Goal: Register for event/course

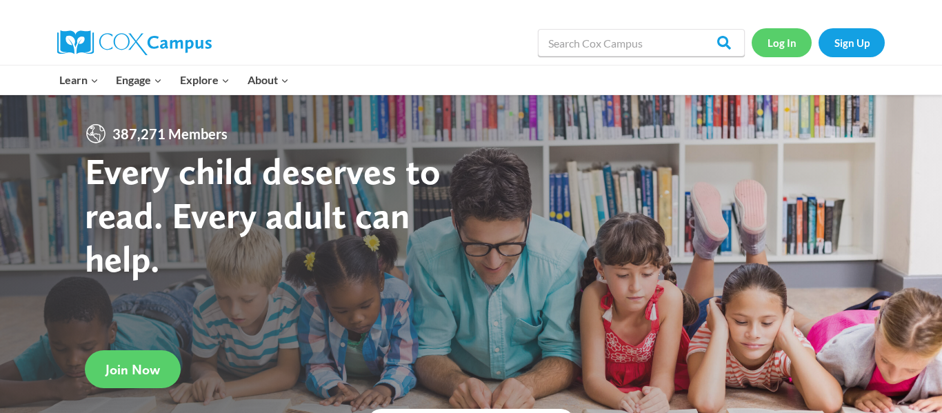
click at [796, 49] on link "Log In" at bounding box center [782, 42] width 60 height 28
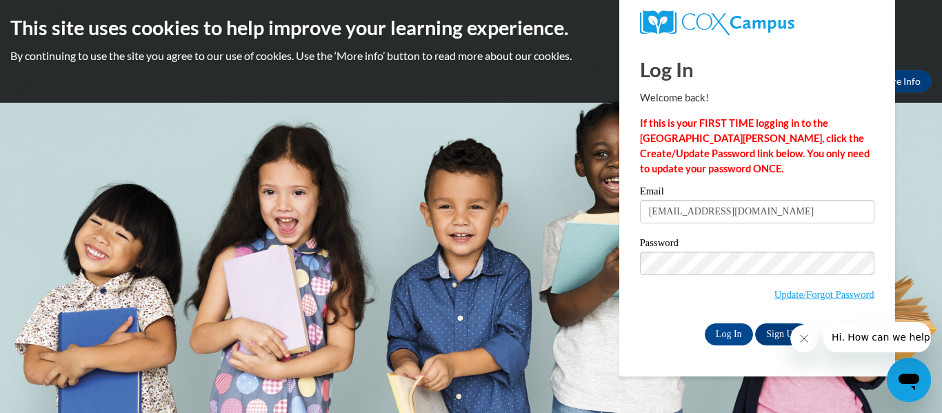
type input "mohurst@tcjackets.net"
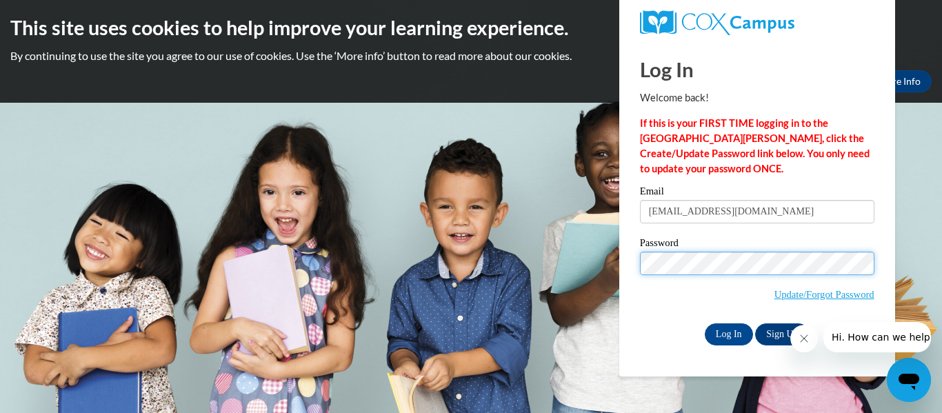
click at [705, 324] on input "Log In" at bounding box center [729, 335] width 48 height 22
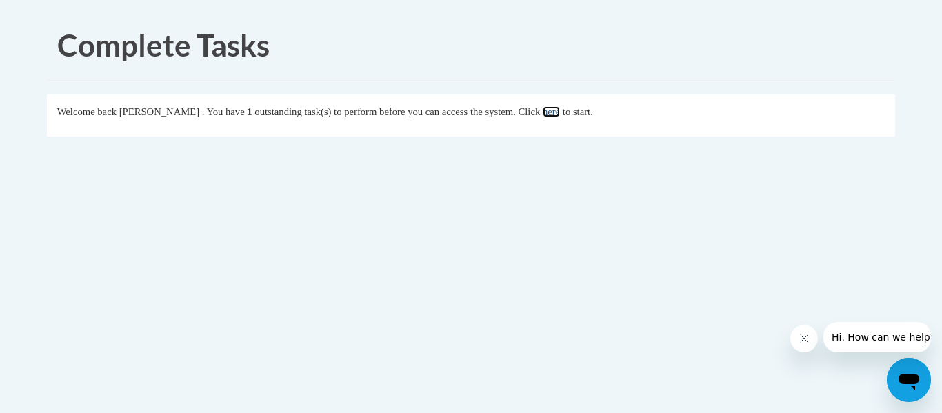
click at [560, 114] on link "here" at bounding box center [551, 111] width 17 height 11
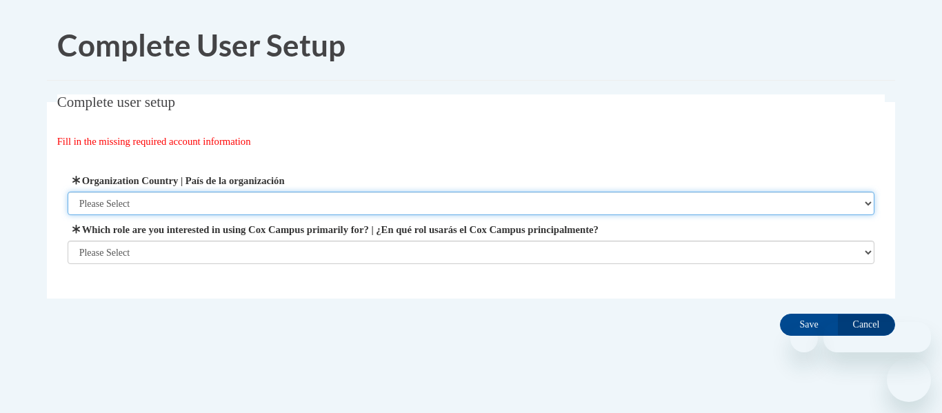
click at [498, 198] on select "Please Select United States | Estados Unidos Outside of the United States | Fue…" at bounding box center [472, 203] width 808 height 23
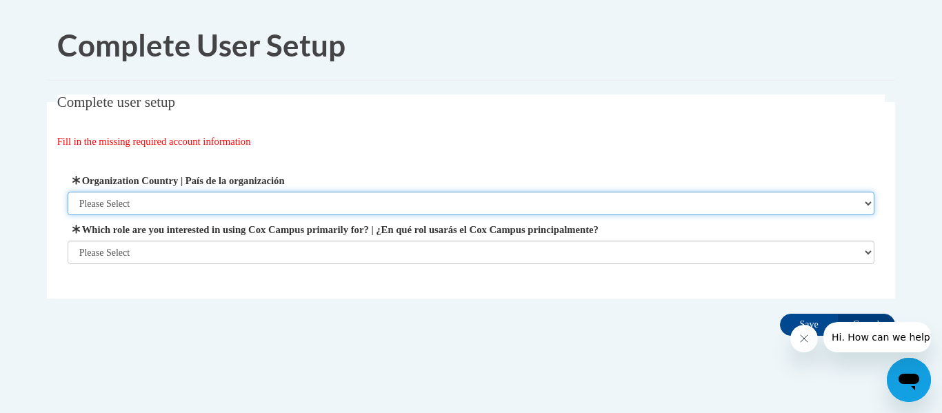
select select "ad49bcad-a171-4b2e-b99c-48b446064914"
click at [68, 192] on select "Please Select United States | Estados Unidos Outside of the United States | Fue…" at bounding box center [472, 203] width 808 height 23
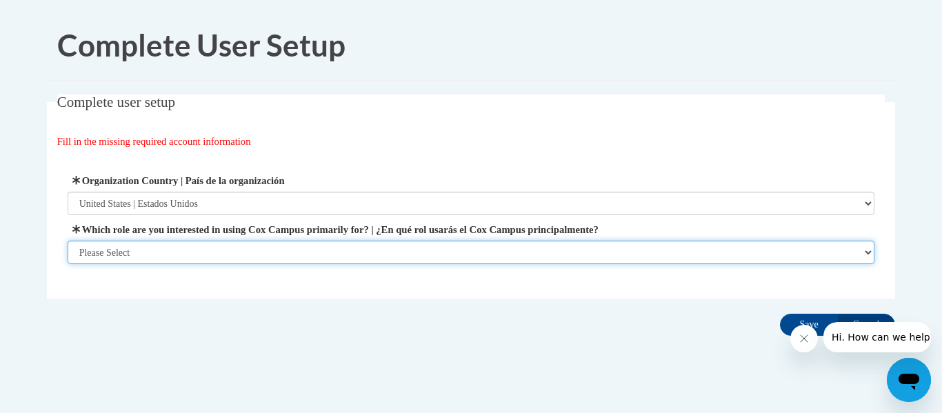
click at [241, 245] on select "Please Select College/University | Colegio/Universidad Community/Nonprofit Part…" at bounding box center [472, 252] width 808 height 23
select select "fbf2d438-af2f-41f8-98f1-81c410e29de3"
click at [68, 264] on select "Please Select College/University | Colegio/Universidad Community/Nonprofit Part…" at bounding box center [472, 252] width 808 height 23
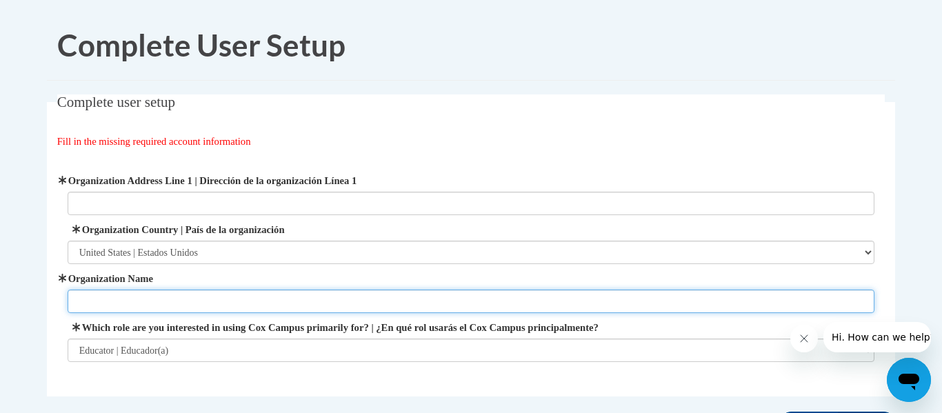
click at [205, 302] on input "Organization Name" at bounding box center [472, 301] width 808 height 23
type input "h"
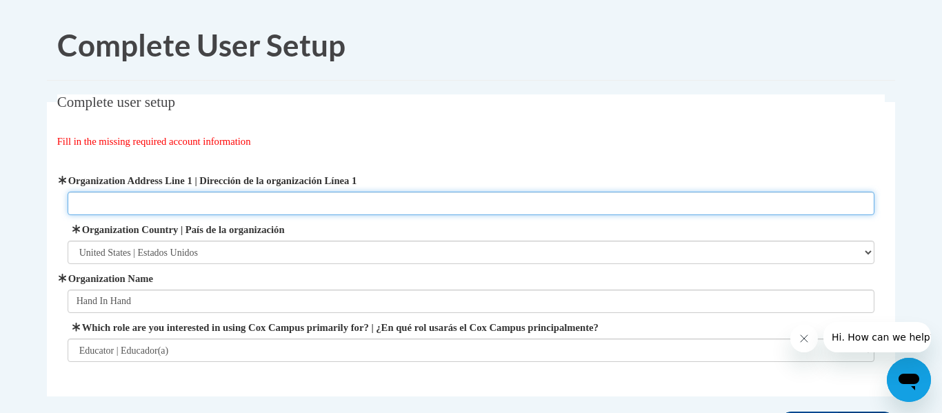
click at [172, 201] on input "Organization Address Line 1 | Dirección de la organización Línea 1" at bounding box center [472, 203] width 808 height 23
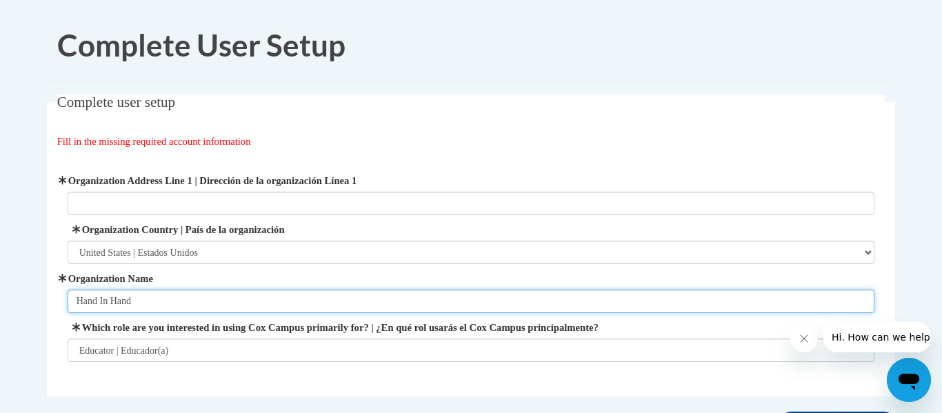
click at [102, 299] on input "Hand In Hand" at bounding box center [472, 301] width 808 height 23
click at [116, 305] on input "Hand-In Hand" at bounding box center [472, 301] width 808 height 23
type input "Hand-In-Hand"
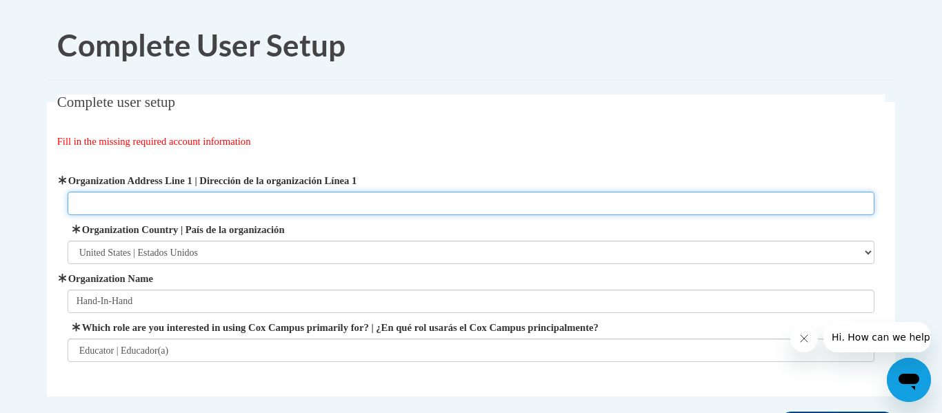
click at [180, 201] on input "Organization Address Line 1 | Dirección de la organización Línea 1" at bounding box center [472, 203] width 808 height 23
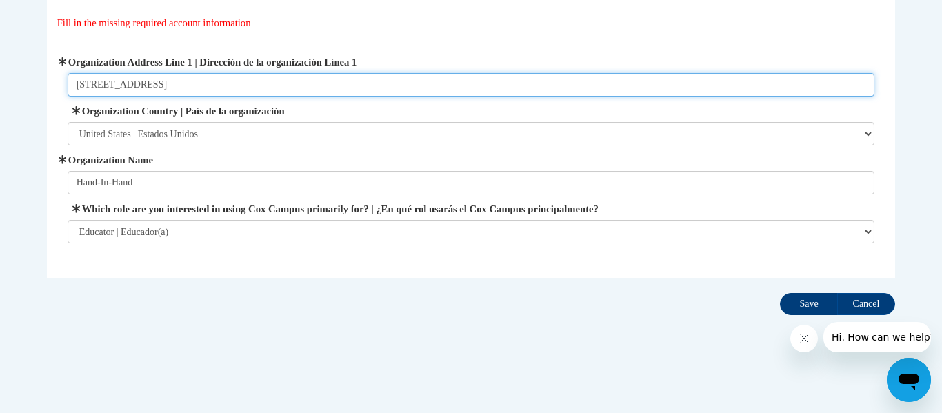
type input "4687 US HWY 84 Bypass, Thomasville, Ga 31773"
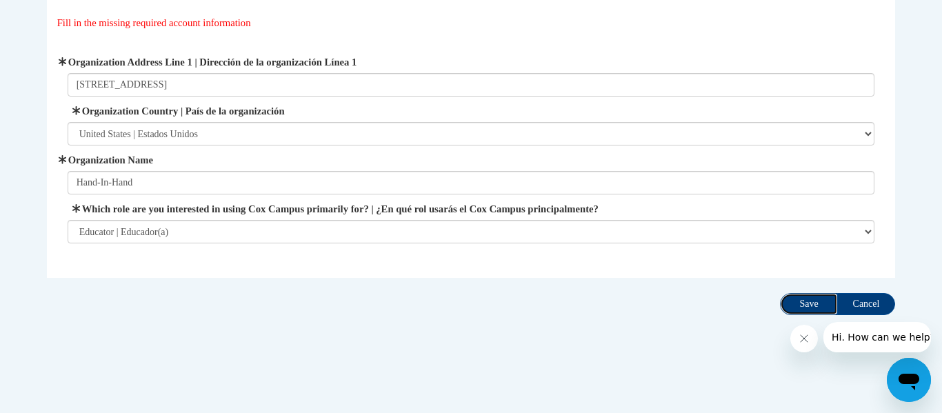
click at [808, 312] on input "Save" at bounding box center [809, 304] width 58 height 22
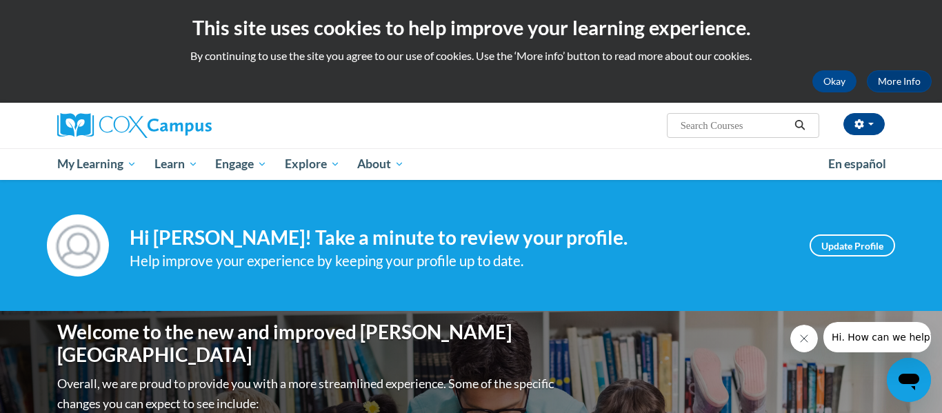
click at [748, 133] on input "Search..." at bounding box center [734, 125] width 110 height 17
type input "Reading Fluency"
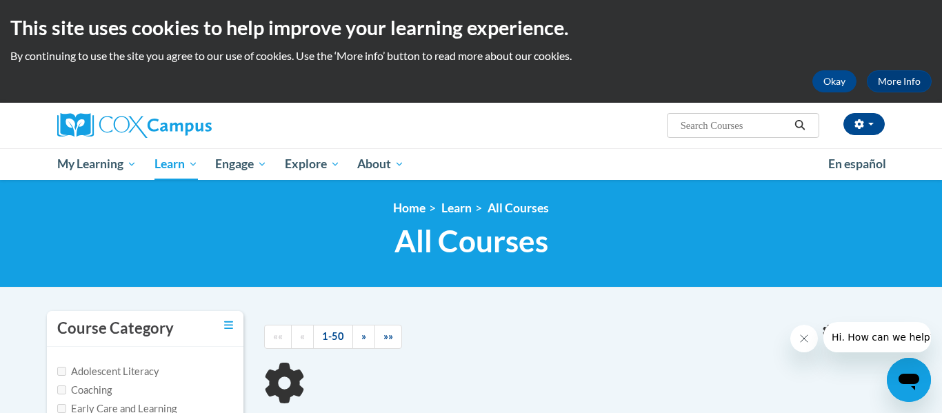
type input "Reading Fluency"
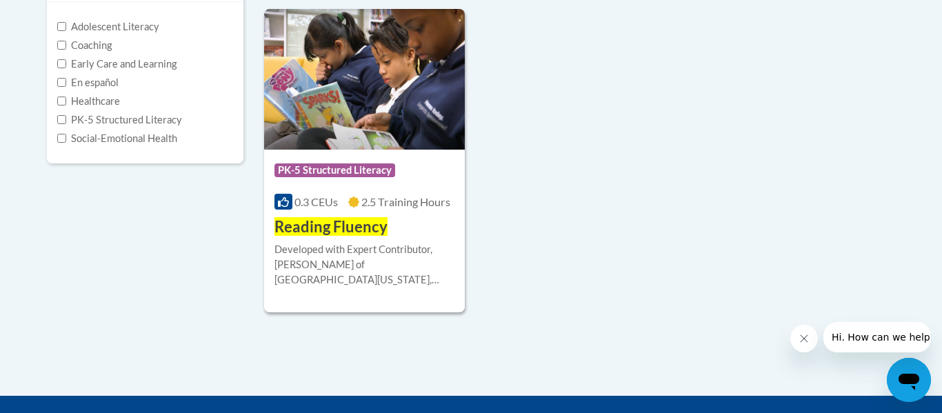
scroll to position [358, 0]
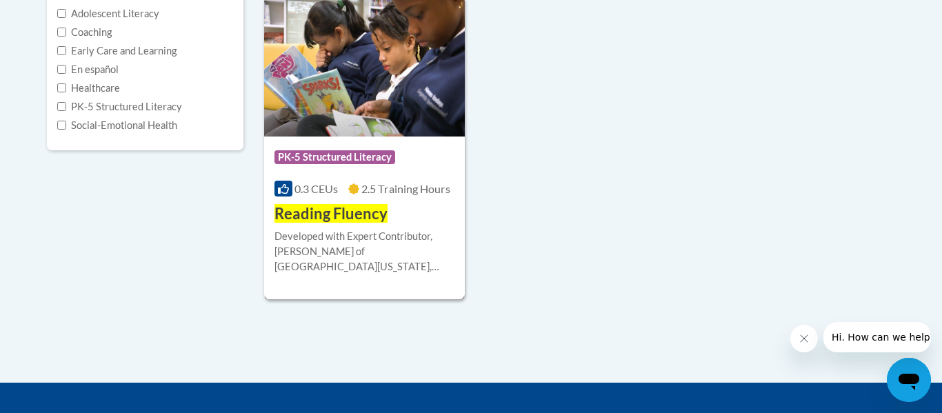
click at [416, 255] on div "Developed with Expert Contributor, [PERSON_NAME] of [GEOGRAPHIC_DATA][US_STATE]…" at bounding box center [365, 252] width 180 height 46
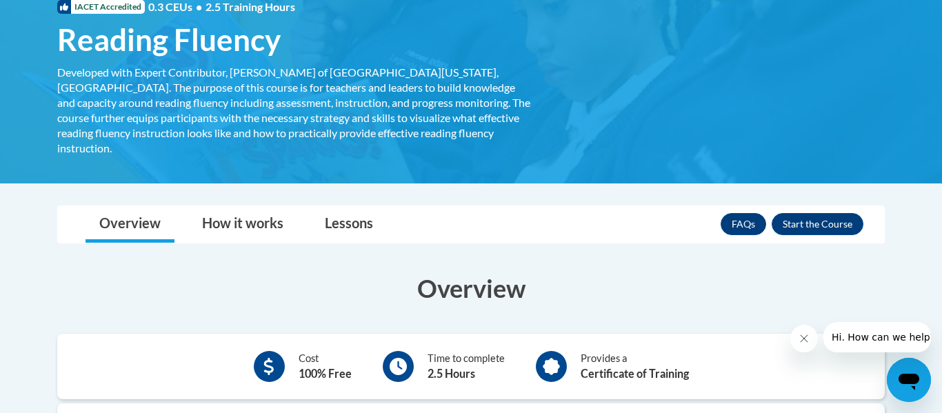
scroll to position [224, 0]
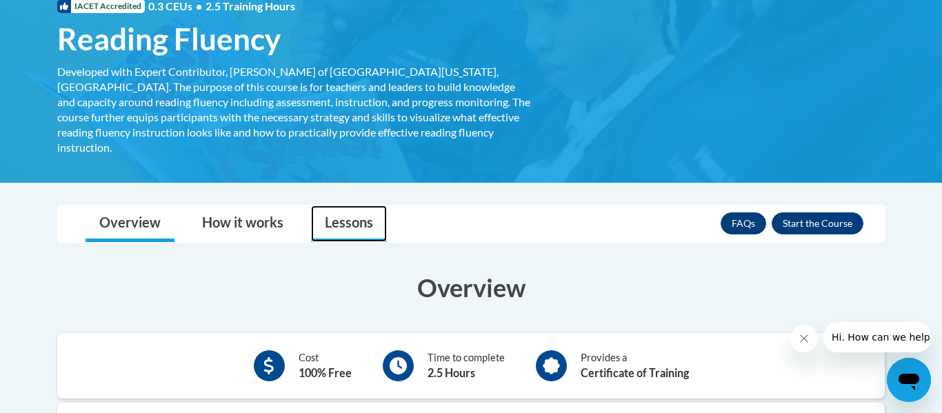
click at [347, 206] on link "Lessons" at bounding box center [349, 224] width 76 height 37
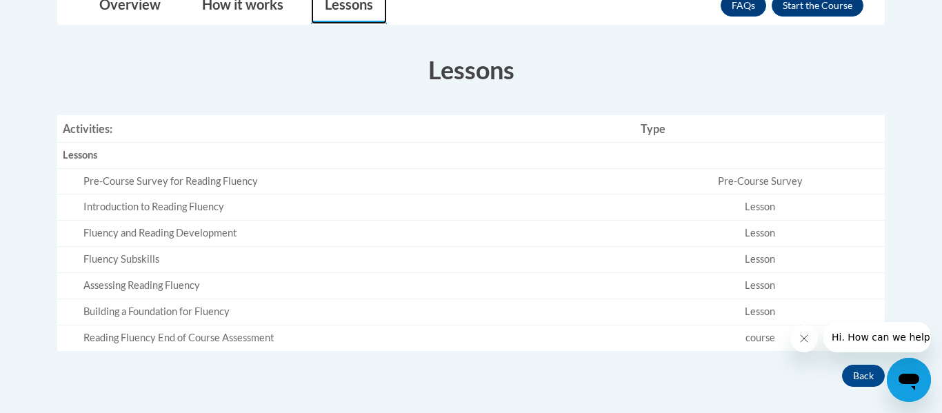
scroll to position [441, 0]
click at [110, 201] on div "Introduction to Reading Fluency" at bounding box center [356, 208] width 546 height 14
click at [129, 176] on div "Pre-Course Survey for Reading Fluency" at bounding box center [356, 183] width 546 height 14
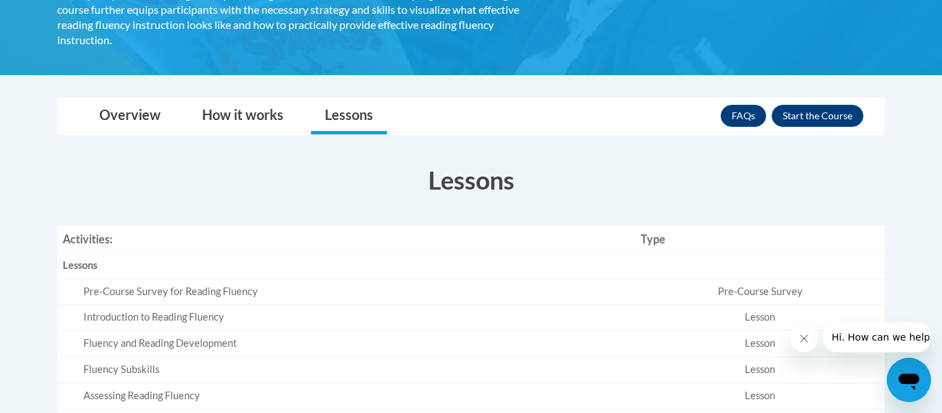
scroll to position [335, 0]
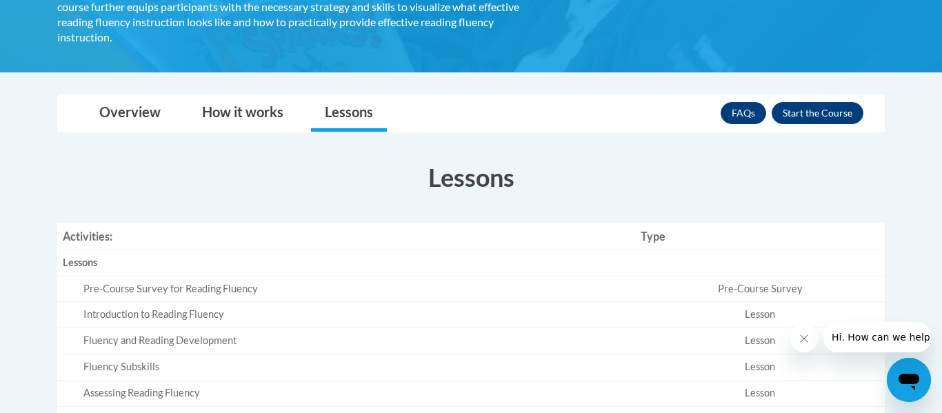
click at [86, 308] on div "Introduction to Reading Fluency" at bounding box center [356, 315] width 546 height 14
click at [791, 102] on button "Enroll" at bounding box center [818, 113] width 92 height 22
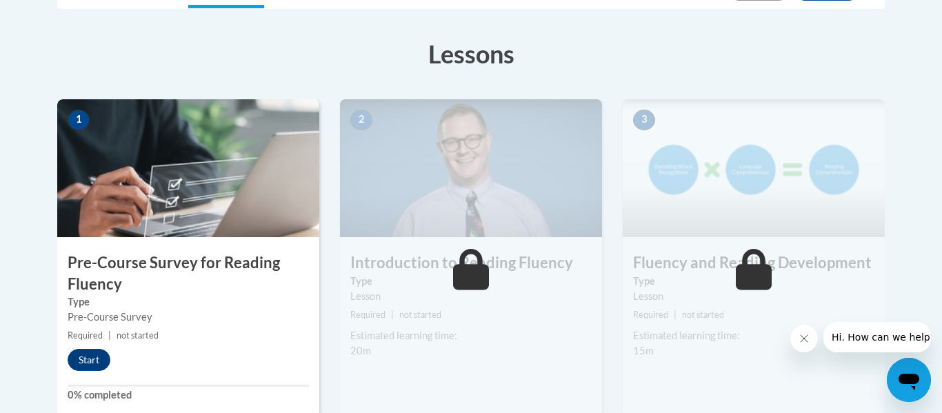
scroll to position [365, 0]
click at [103, 356] on button "Start" at bounding box center [89, 359] width 43 height 22
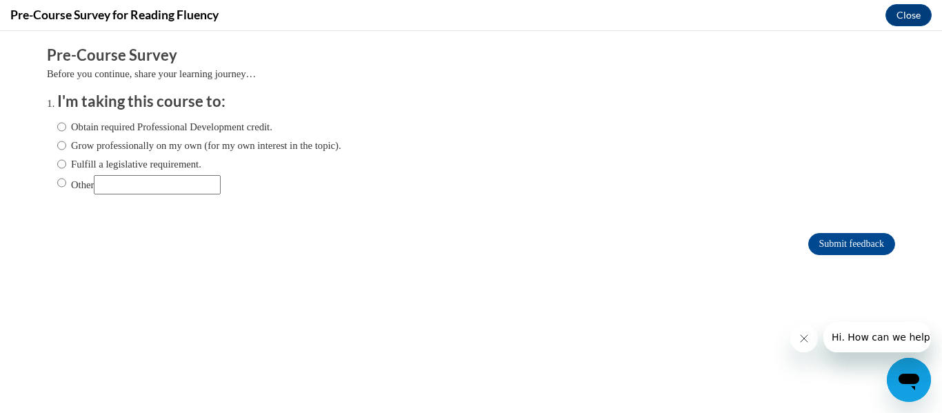
scroll to position [0, 0]
click at [103, 356] on body "Comments Pre-Course Survey Before you continue, share your learning journey… I'…" at bounding box center [471, 222] width 942 height 382
click at [63, 125] on input "Obtain required Professional Development credit." at bounding box center [61, 126] width 9 height 15
radio input "true"
click at [836, 241] on input "Submit feedback" at bounding box center [851, 244] width 87 height 22
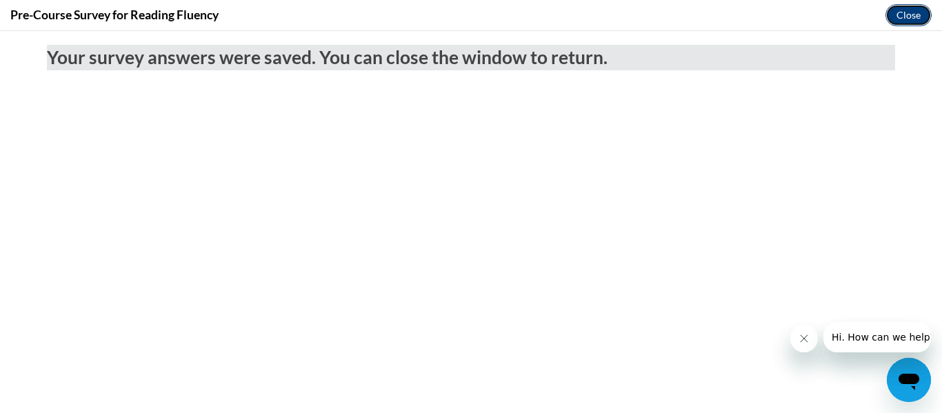
click at [914, 21] on button "Close" at bounding box center [909, 15] width 46 height 22
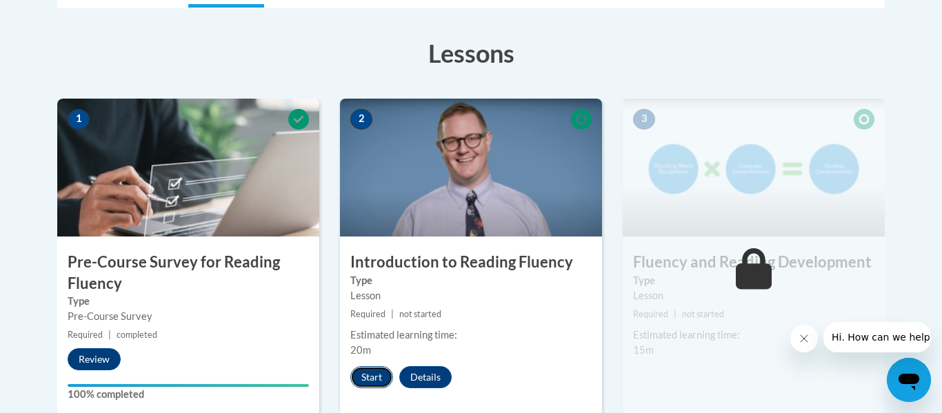
click at [371, 378] on button "Start" at bounding box center [371, 377] width 43 height 22
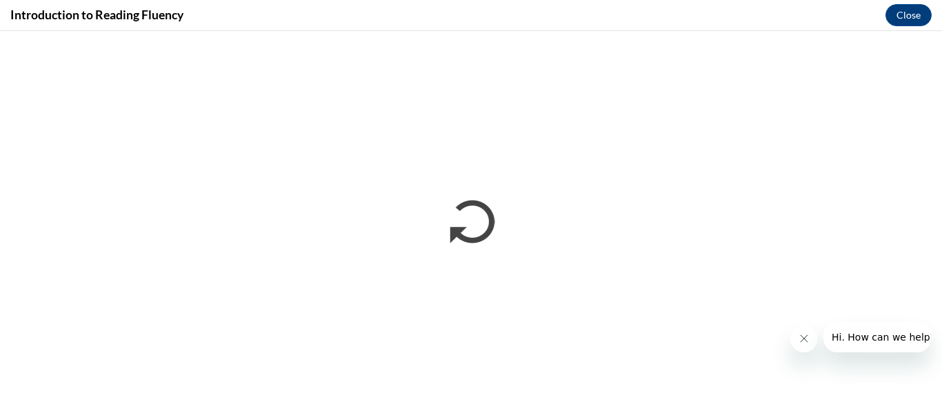
click at [807, 329] on button "Close message from company" at bounding box center [804, 339] width 28 height 28
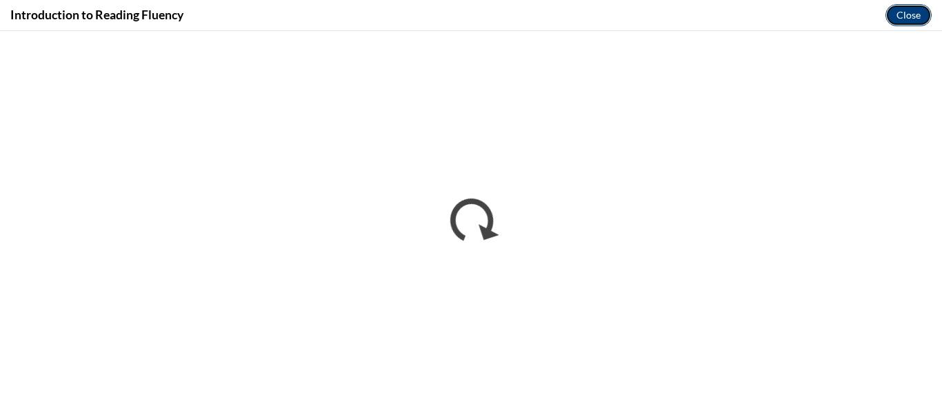
click at [911, 6] on button "Close" at bounding box center [909, 15] width 46 height 22
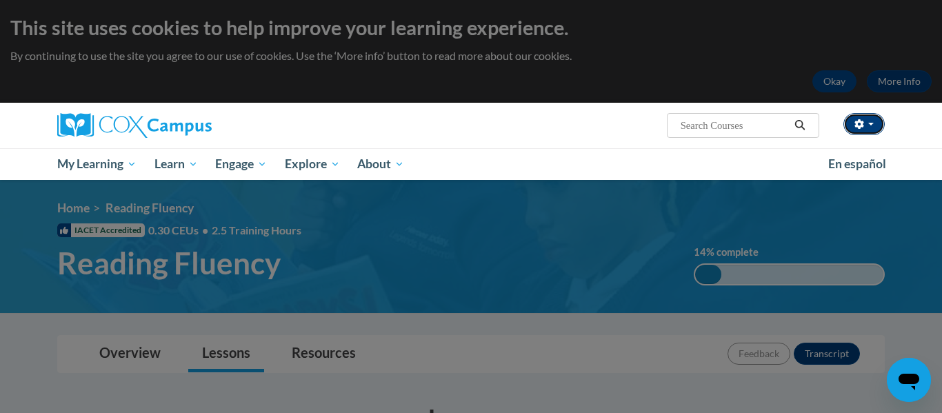
click at [879, 126] on button "button" at bounding box center [864, 124] width 41 height 22
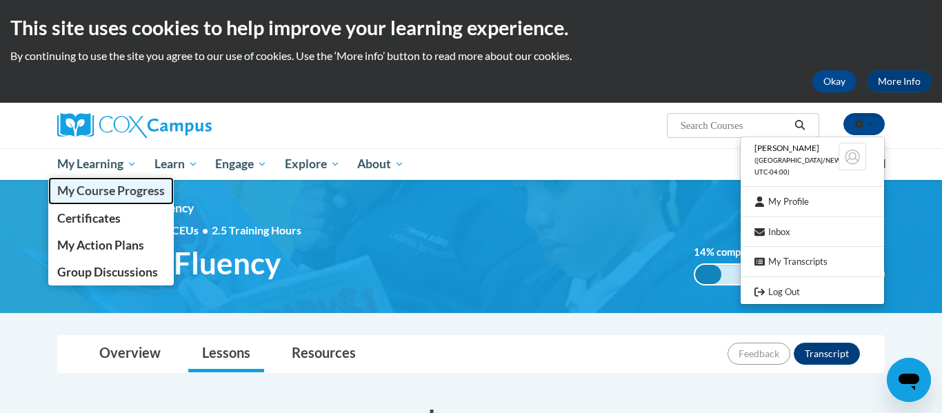
click at [106, 185] on span "My Course Progress" at bounding box center [111, 190] width 108 height 14
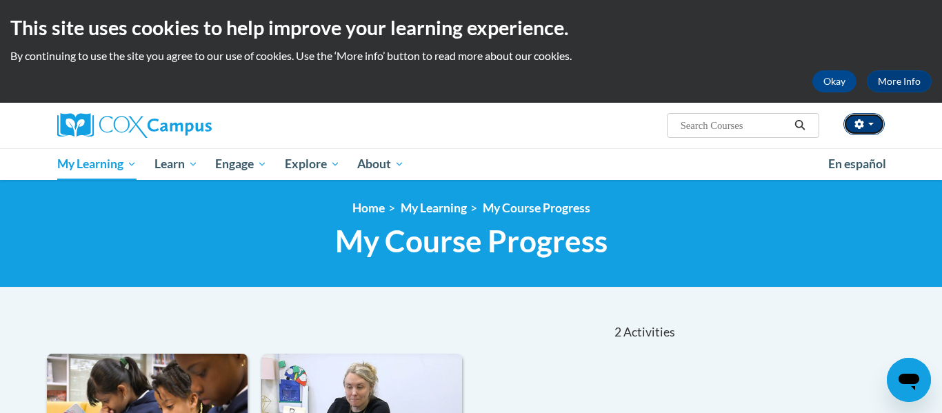
click at [869, 128] on button "button" at bounding box center [864, 124] width 41 height 22
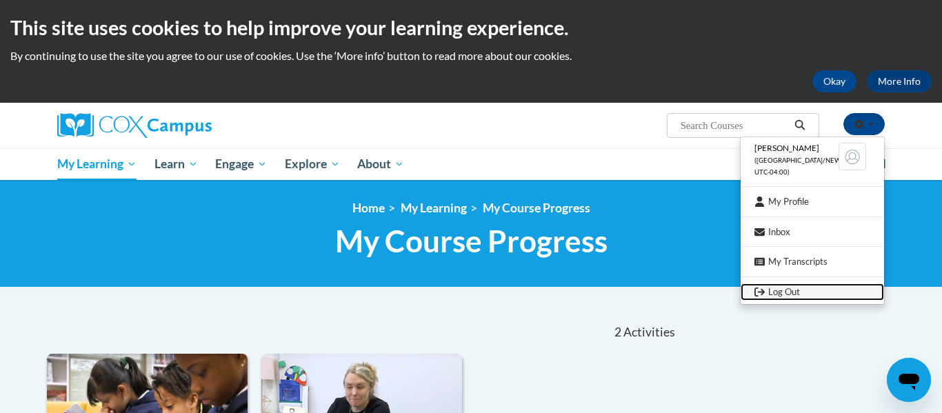
click at [784, 295] on link "Log Out" at bounding box center [812, 292] width 143 height 17
